Goal: Complete application form: Complete application form

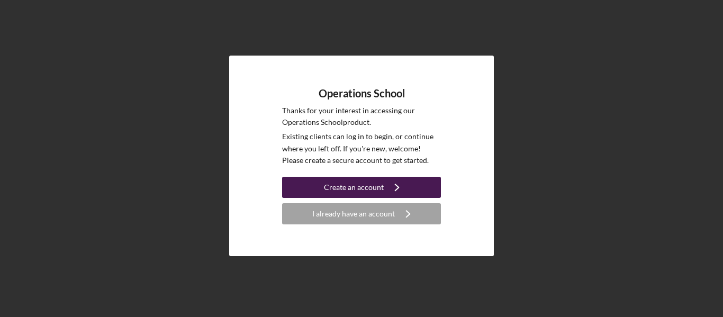
click at [364, 184] on div "Create an account" at bounding box center [354, 187] width 60 height 21
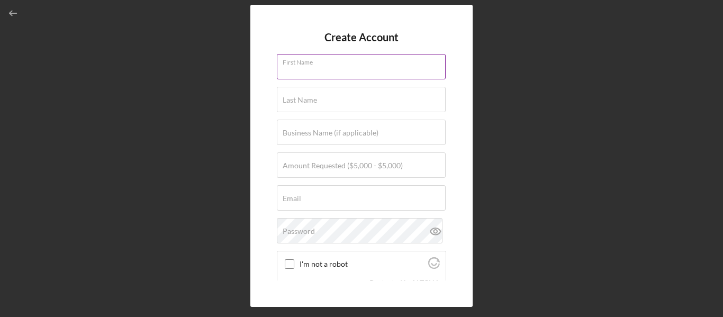
click at [293, 77] on input "First Name" at bounding box center [361, 66] width 169 height 25
type input "[PERSON_NAME]"
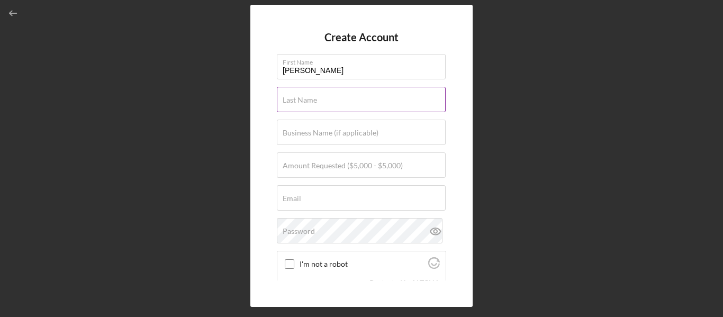
type input "JORDAN"
type input "PRESTON PARTNERS GROUP, INC."
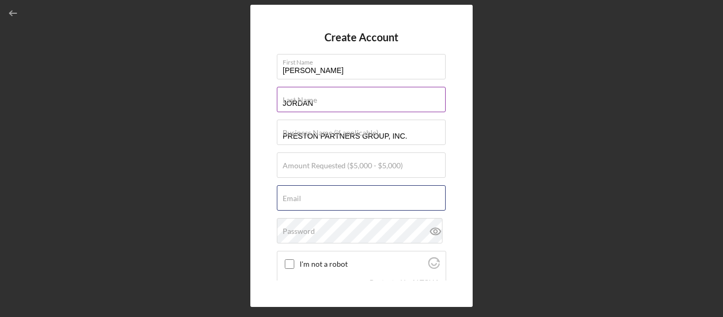
type input "[PERSON_NAME][EMAIL_ADDRESS][DOMAIN_NAME]"
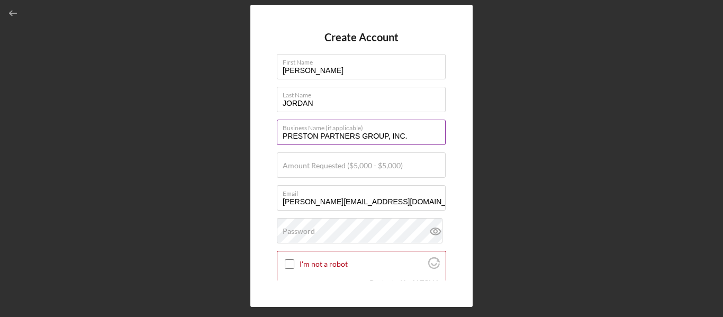
click at [410, 135] on input "PRESTON PARTNERS GROUP, INC." at bounding box center [361, 132] width 169 height 25
type input "P"
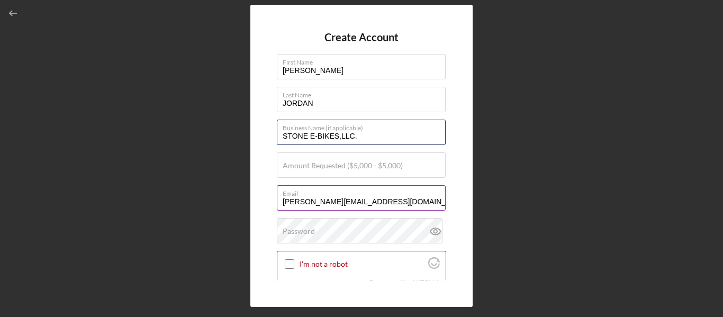
type input "STONE E-BIKES,LLC."
click at [410, 202] on input "[PERSON_NAME][EMAIL_ADDRESS][DOMAIN_NAME]" at bounding box center [361, 197] width 169 height 25
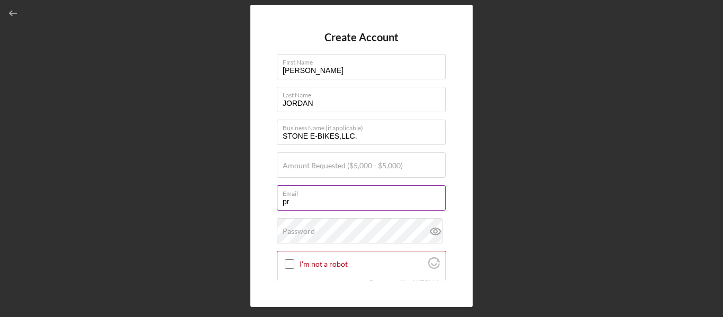
type input "p"
click at [309, 202] on input "preston @[DOMAIN_NAME]" at bounding box center [361, 197] width 169 height 25
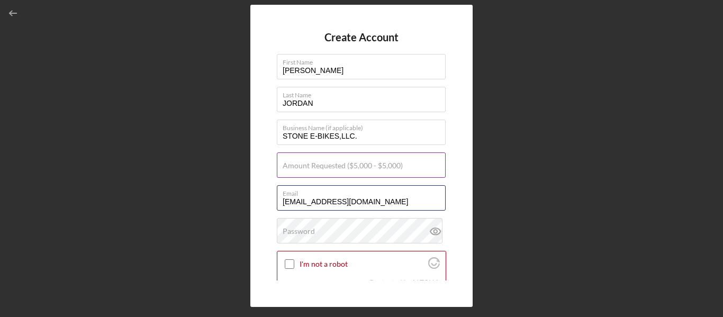
type input "[EMAIL_ADDRESS][DOMAIN_NAME]"
click at [301, 163] on label "Amount Requested ($5,000 - $5,000)" at bounding box center [343, 165] width 120 height 8
click at [301, 163] on input "Amount Requested ($5,000 - $5,000)" at bounding box center [361, 164] width 169 height 25
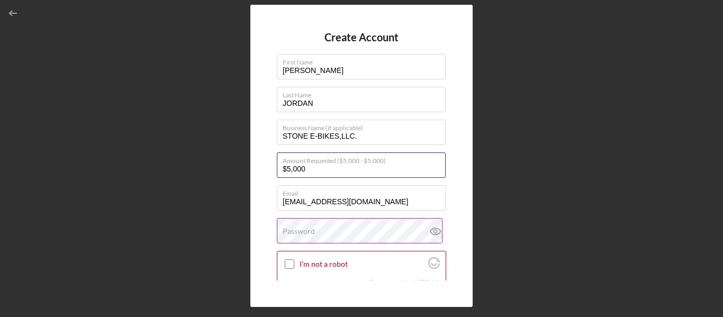
type input "$5,000"
click at [284, 229] on label "Password" at bounding box center [299, 231] width 32 height 8
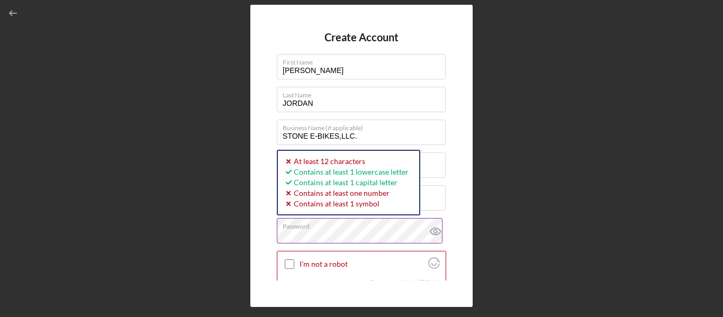
click at [434, 234] on icon at bounding box center [435, 231] width 10 height 7
drag, startPoint x: 289, startPoint y: 266, endPoint x: 289, endPoint y: 252, distance: 13.8
click at [289, 252] on div "I'm not a robot" at bounding box center [361, 263] width 168 height 25
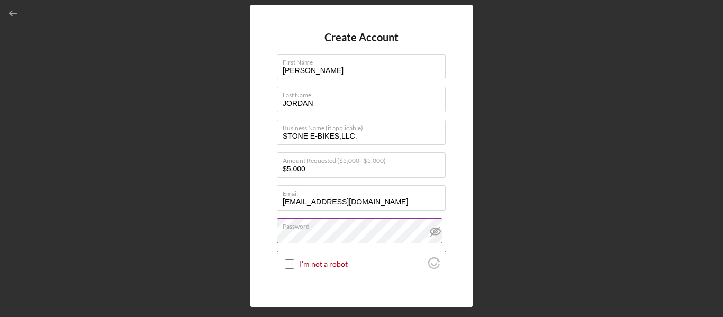
click at [291, 262] on input "I'm not a robot" at bounding box center [290, 264] width 10 height 10
checkbox input "true"
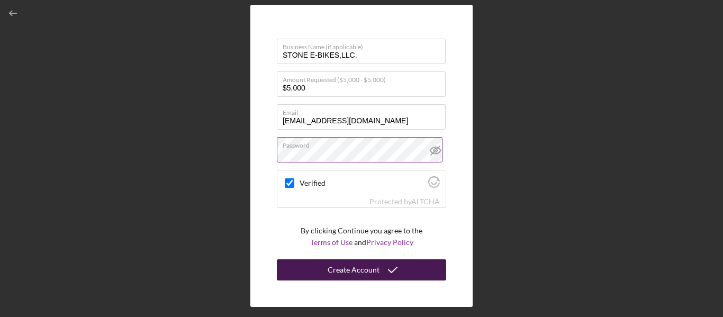
click at [366, 275] on div "Create Account" at bounding box center [354, 269] width 52 height 21
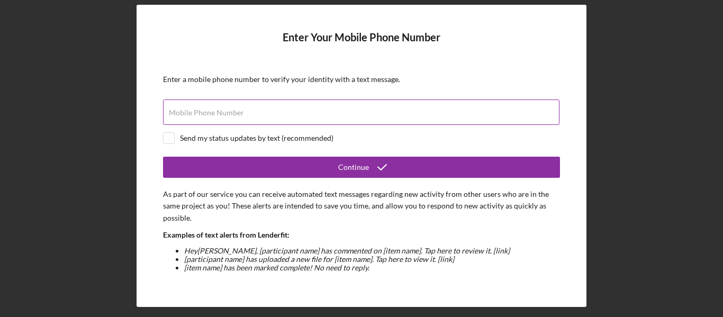
click at [183, 115] on label "Mobile Phone Number" at bounding box center [206, 112] width 75 height 8
click at [183, 115] on input "Mobile Phone Number" at bounding box center [361, 111] width 396 height 25
type input "[PHONE_NUMBER]"
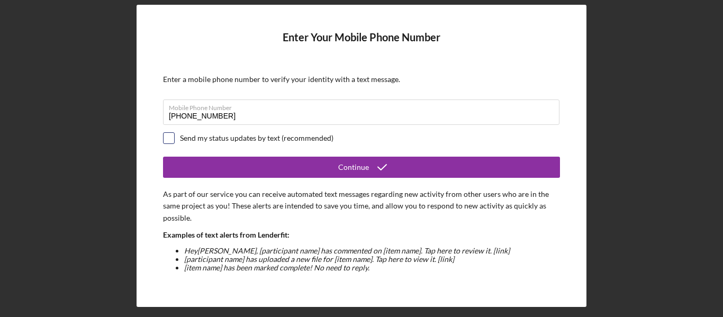
click at [168, 139] on input "checkbox" at bounding box center [169, 138] width 11 height 11
checkbox input "true"
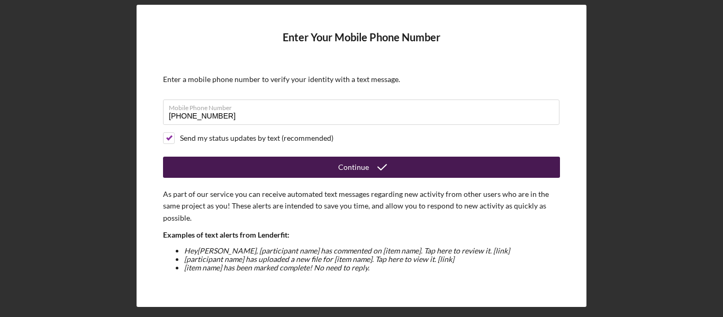
click at [372, 169] on icon "submit" at bounding box center [382, 167] width 26 height 26
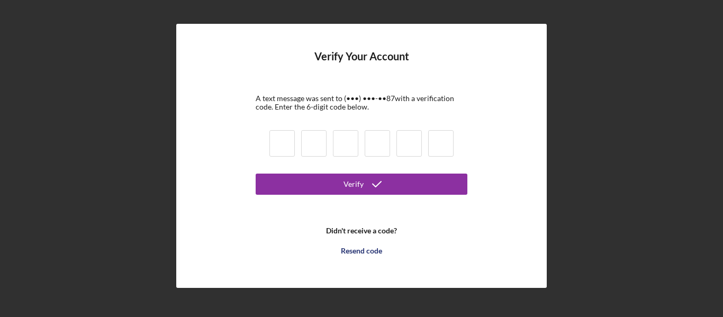
click at [278, 149] on input at bounding box center [281, 143] width 25 height 26
type input "8"
type input "0"
type input "6"
type input "3"
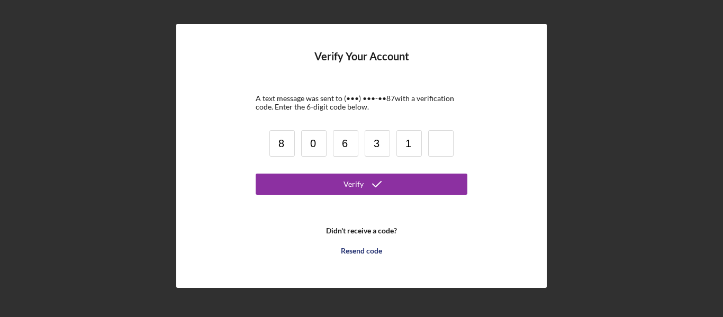
type input "1"
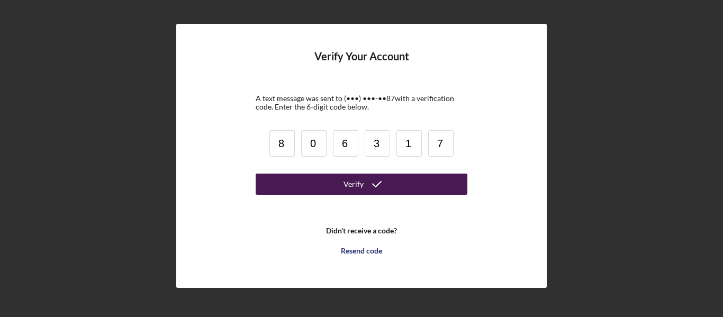
type input "7"
click at [337, 187] on button "Verify" at bounding box center [362, 184] width 212 height 21
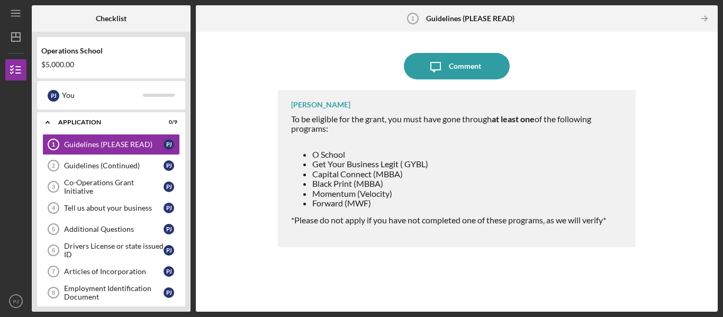
scroll to position [29, 0]
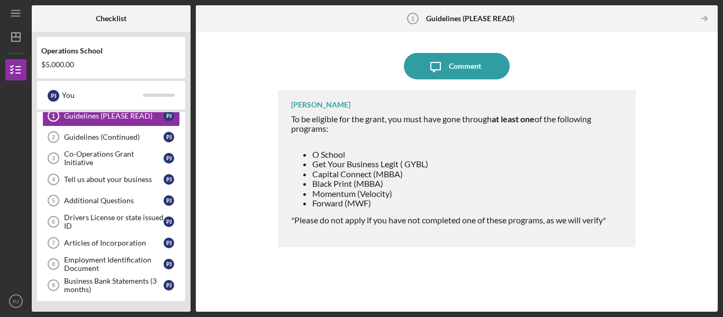
click at [311, 174] on ul "O School Get Your Business Legit ( GYBL) Capital Connect (MBBA) Black Print (MB…" at bounding box center [458, 179] width 334 height 58
drag, startPoint x: 311, startPoint y: 174, endPoint x: 409, endPoint y: 173, distance: 97.9
click at [409, 173] on ul "O School Get Your Business Legit ( GYBL) Capital Connect (MBBA) Black Print (MB…" at bounding box center [458, 179] width 334 height 58
copy ul "Capital Connect (MBBA)"
